Goal: Navigation & Orientation: Find specific page/section

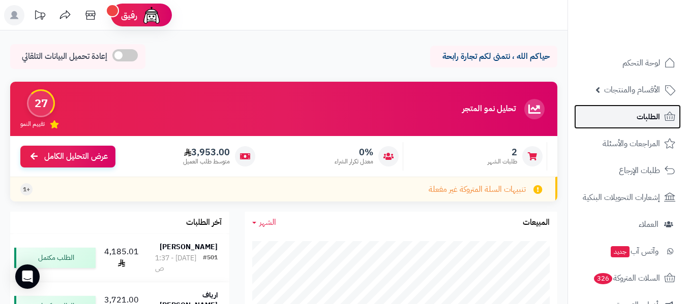
click at [633, 116] on link "الطلبات" at bounding box center [627, 117] width 107 height 24
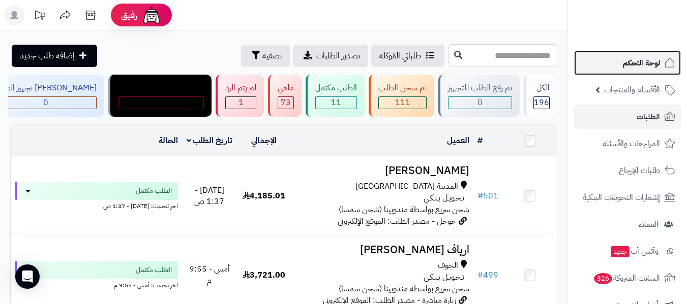
click at [635, 61] on span "لوحة التحكم" at bounding box center [641, 63] width 37 height 14
